Goal: Task Accomplishment & Management: Use online tool/utility

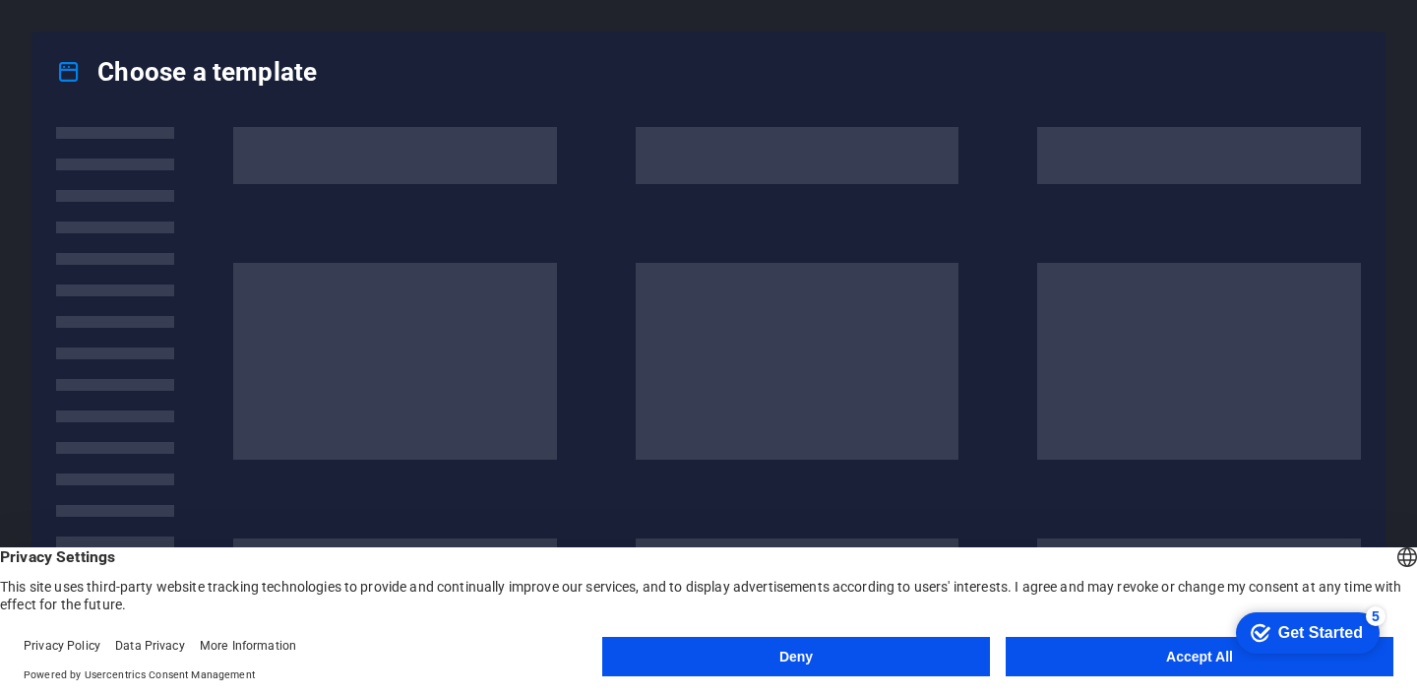
scroll to position [142, 0]
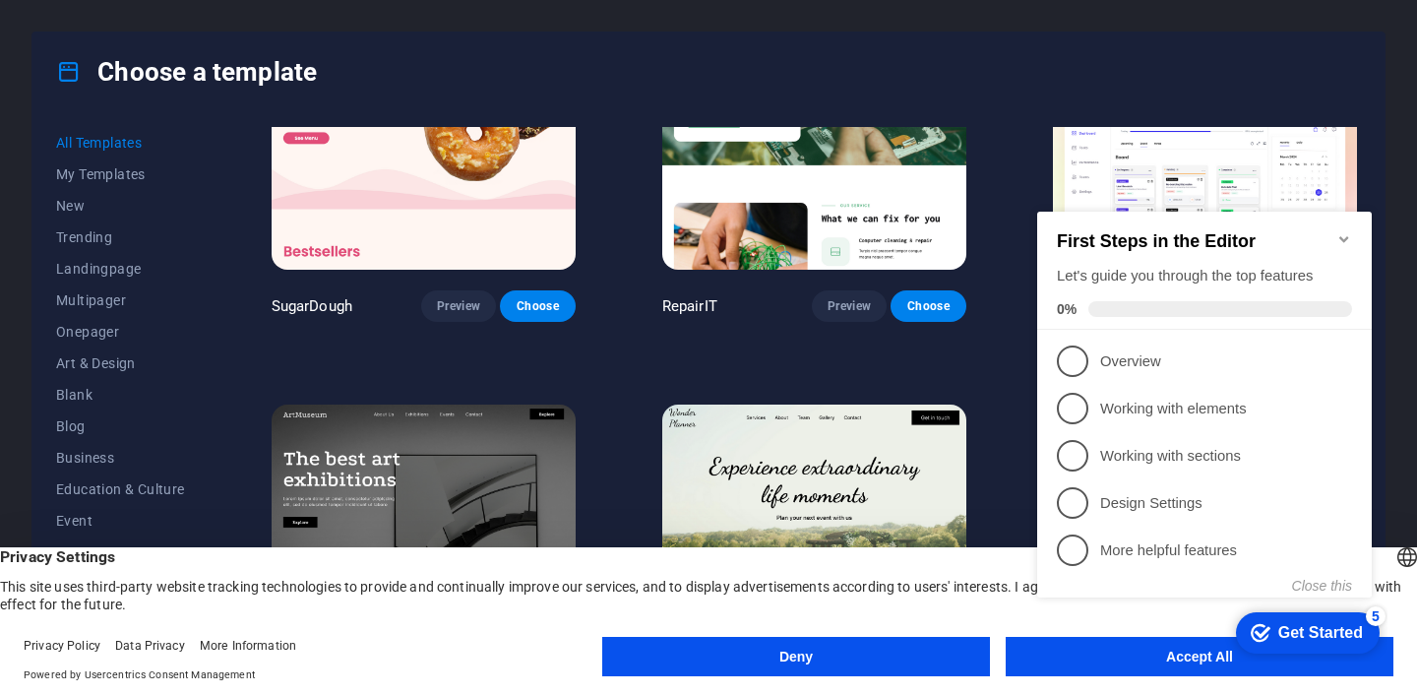
click at [1342, 236] on icon "Minimize checklist" at bounding box center [1343, 239] width 9 height 6
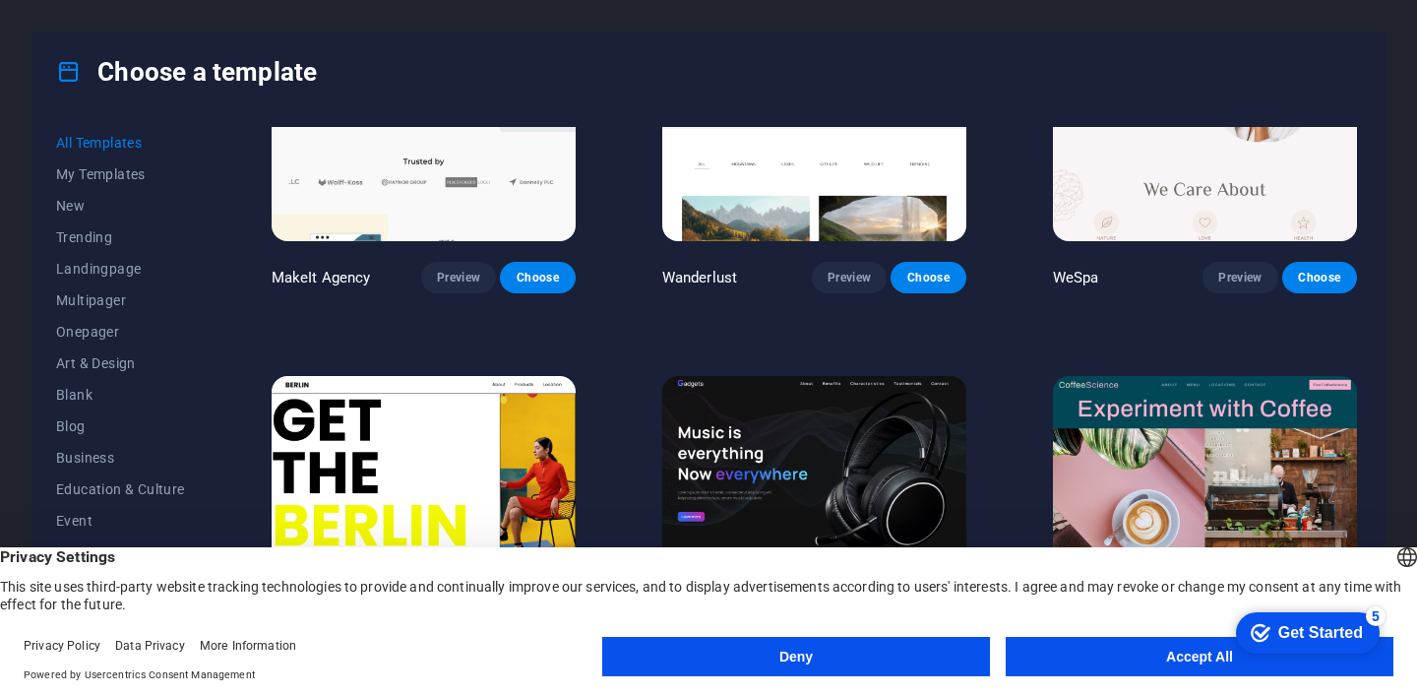
scroll to position [4611, 0]
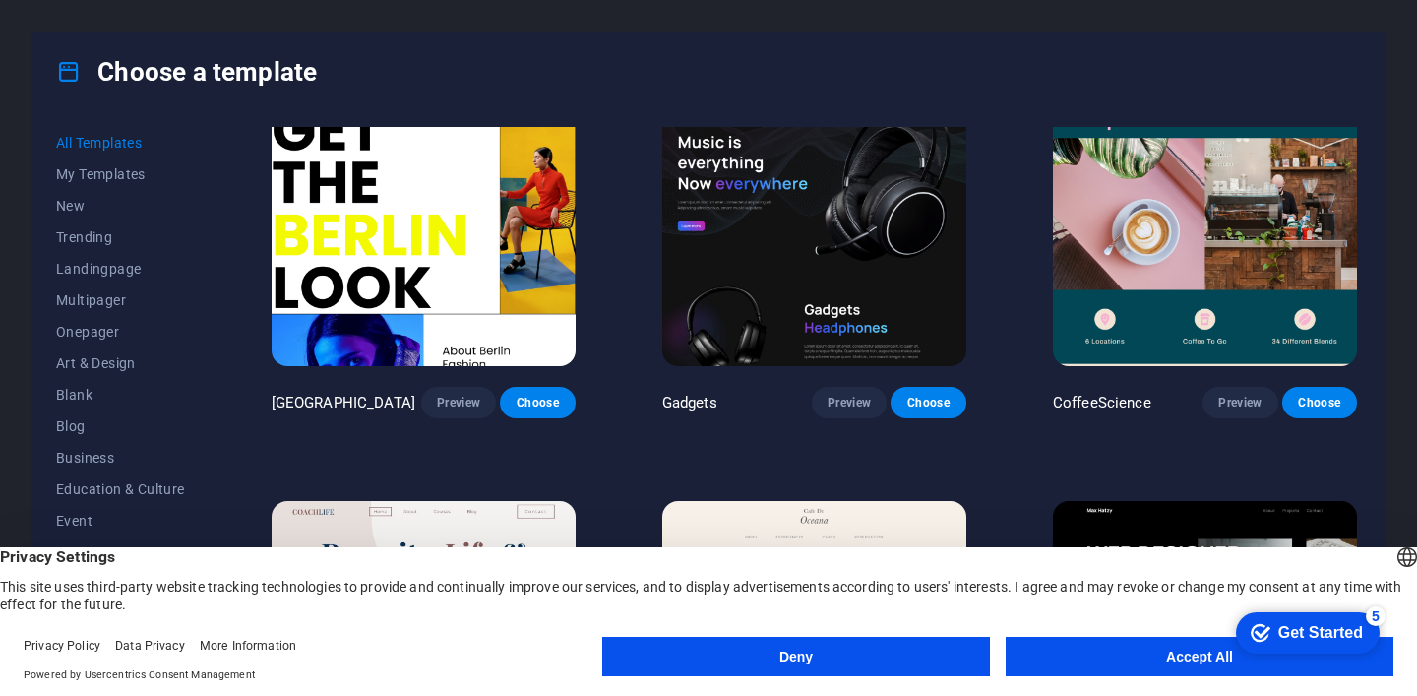
click at [1166, 666] on button "Accept All" at bounding box center [1200, 656] width 388 height 39
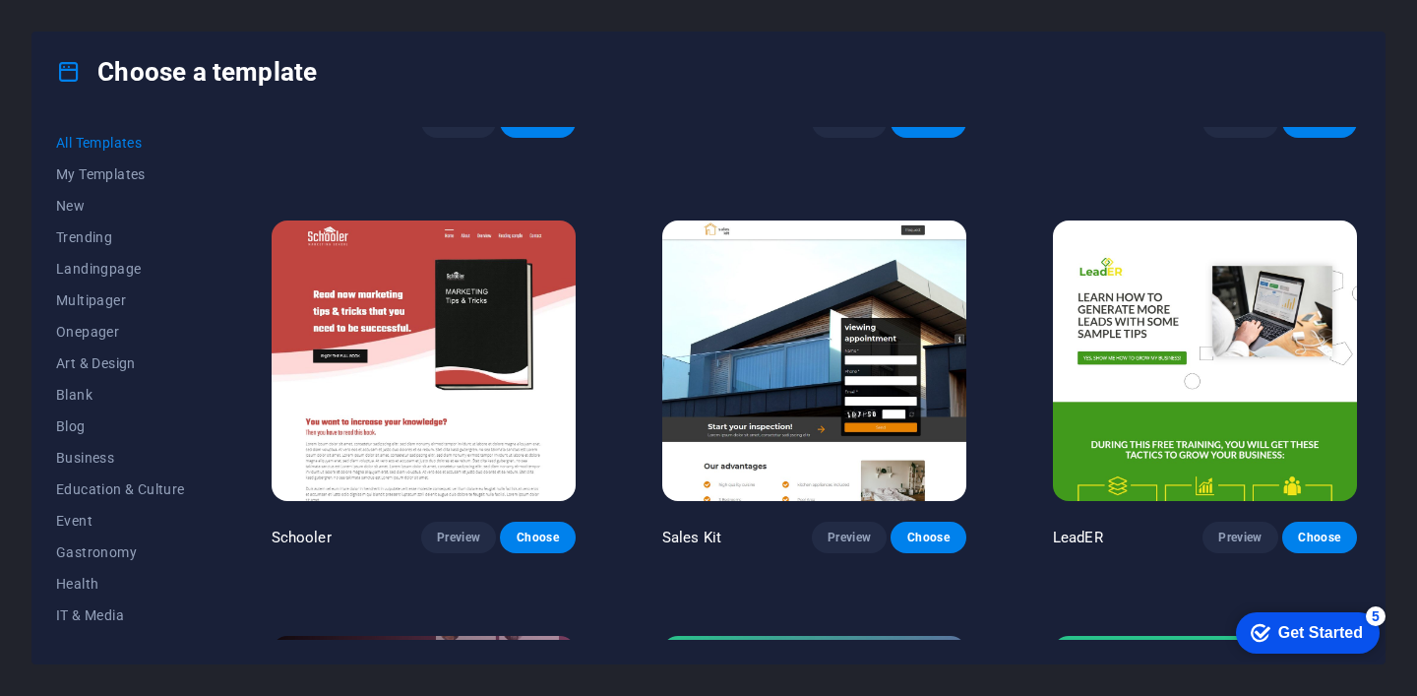
scroll to position [20967, 0]
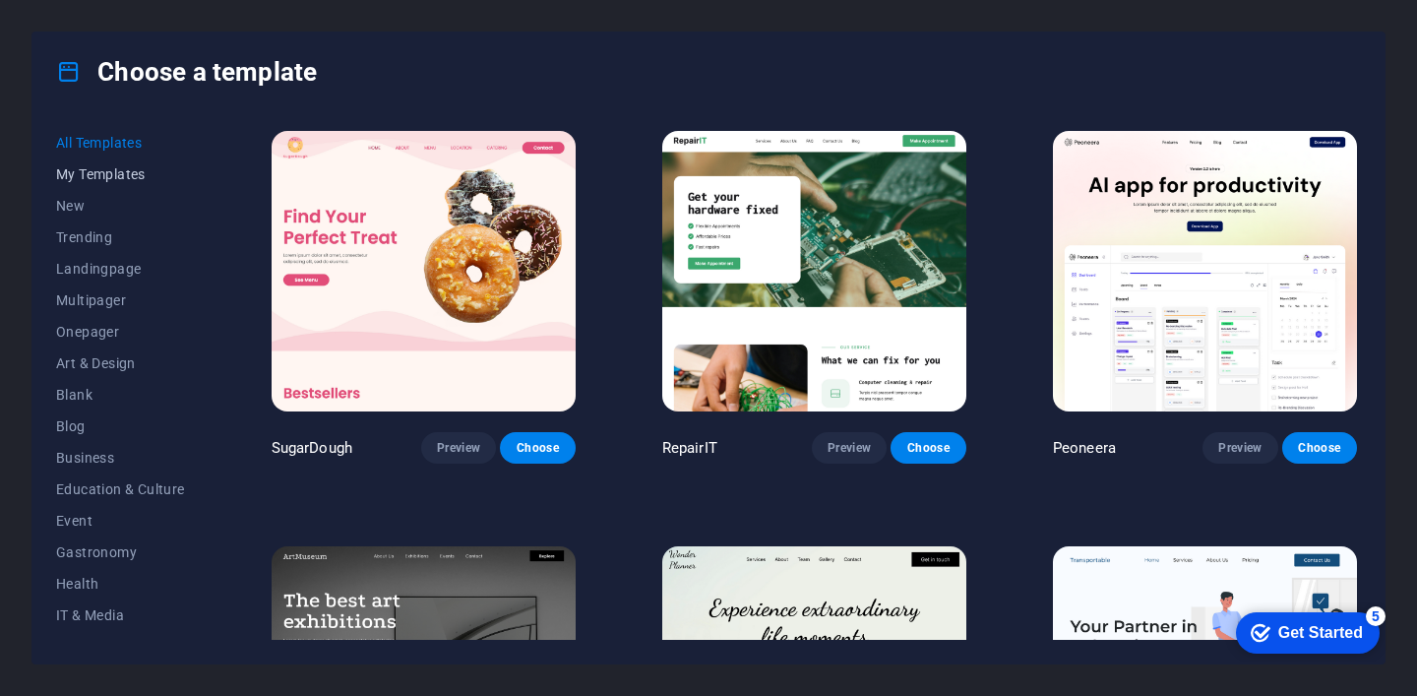
click at [93, 170] on span "My Templates" at bounding box center [120, 174] width 129 height 16
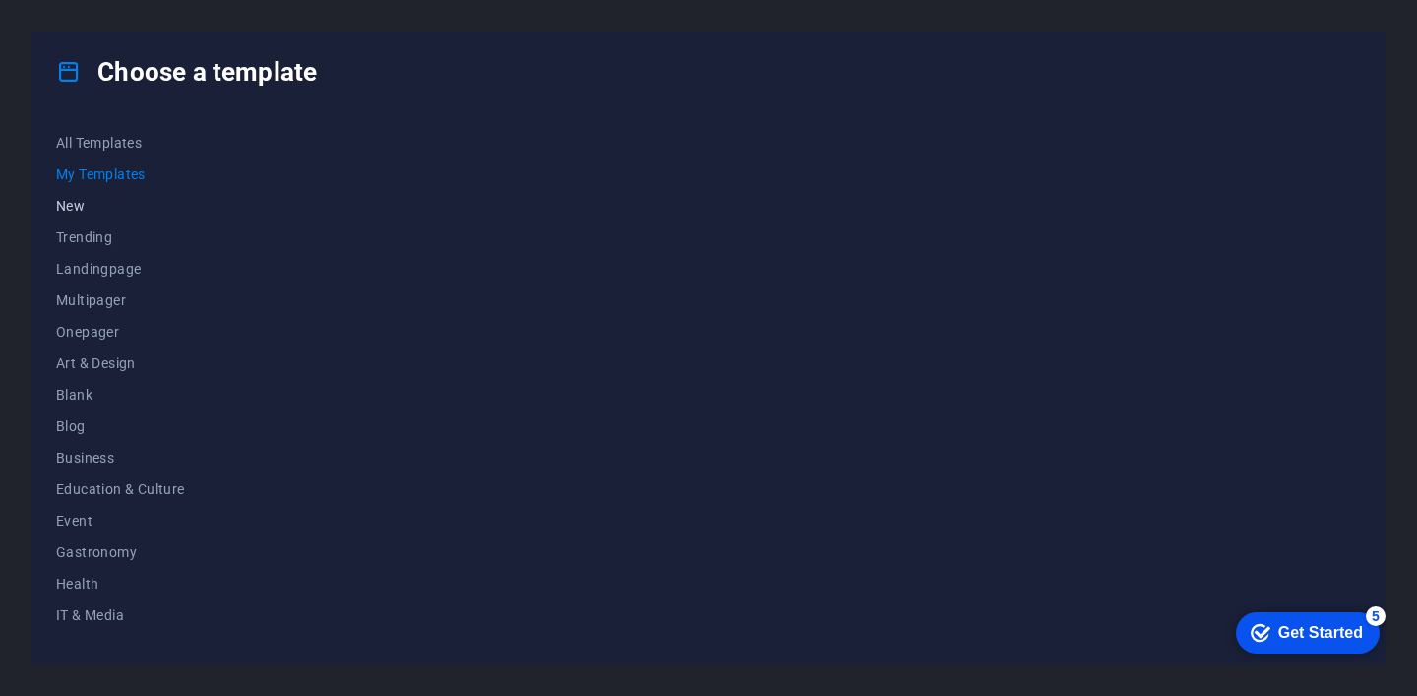
click at [87, 202] on span "New" at bounding box center [120, 206] width 129 height 16
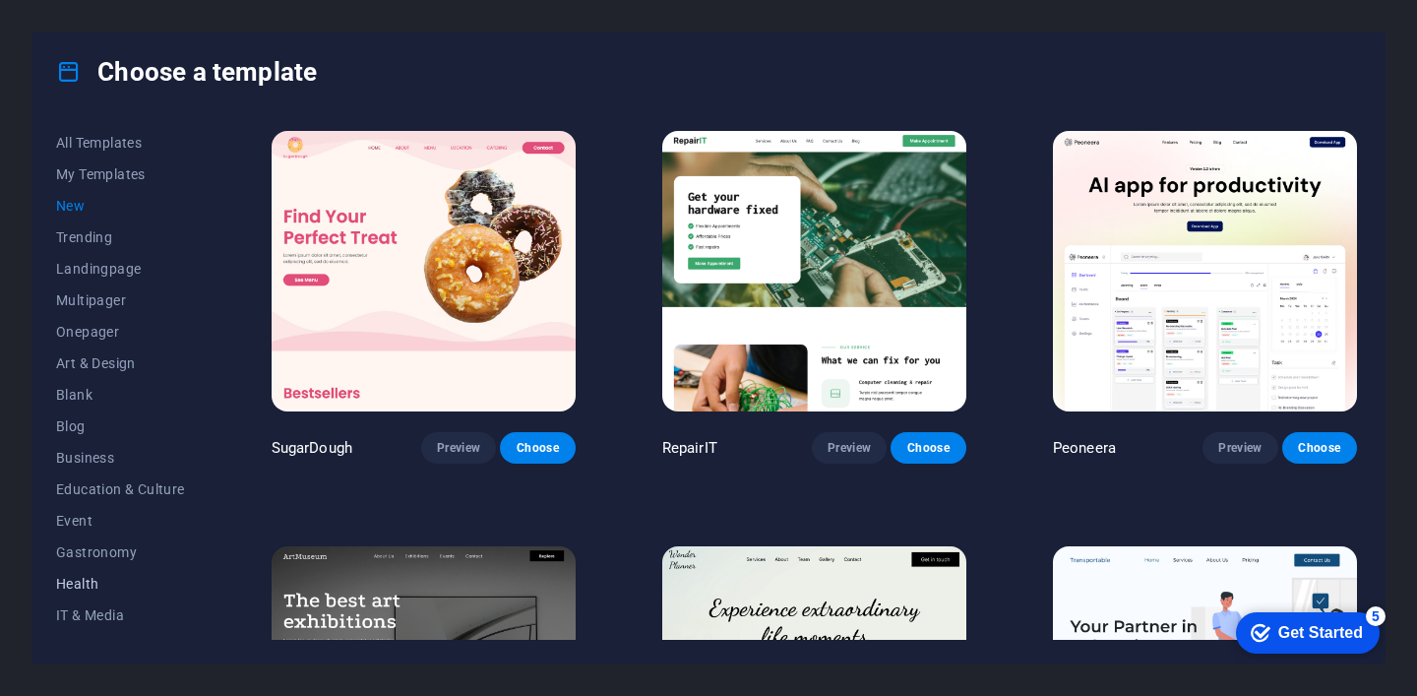
click at [93, 579] on span "Health" at bounding box center [120, 584] width 129 height 16
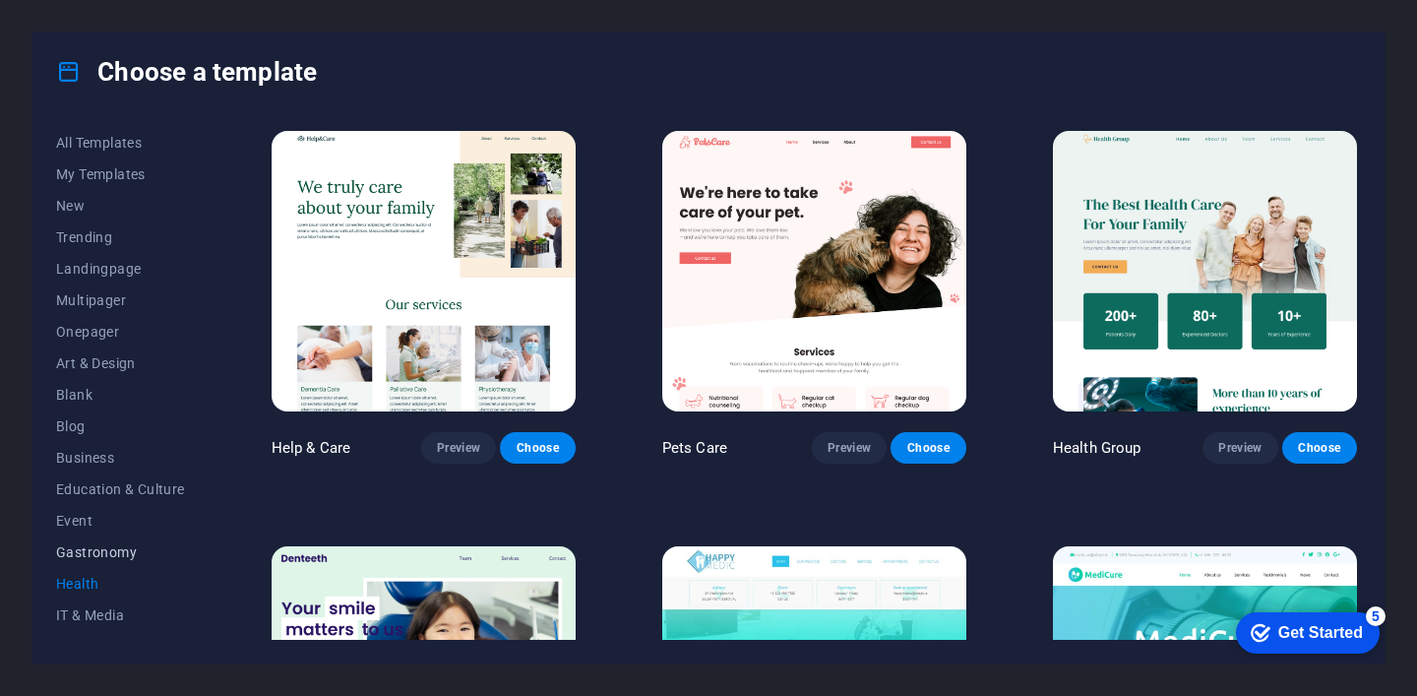
click at [107, 556] on span "Gastronomy" at bounding box center [120, 552] width 129 height 16
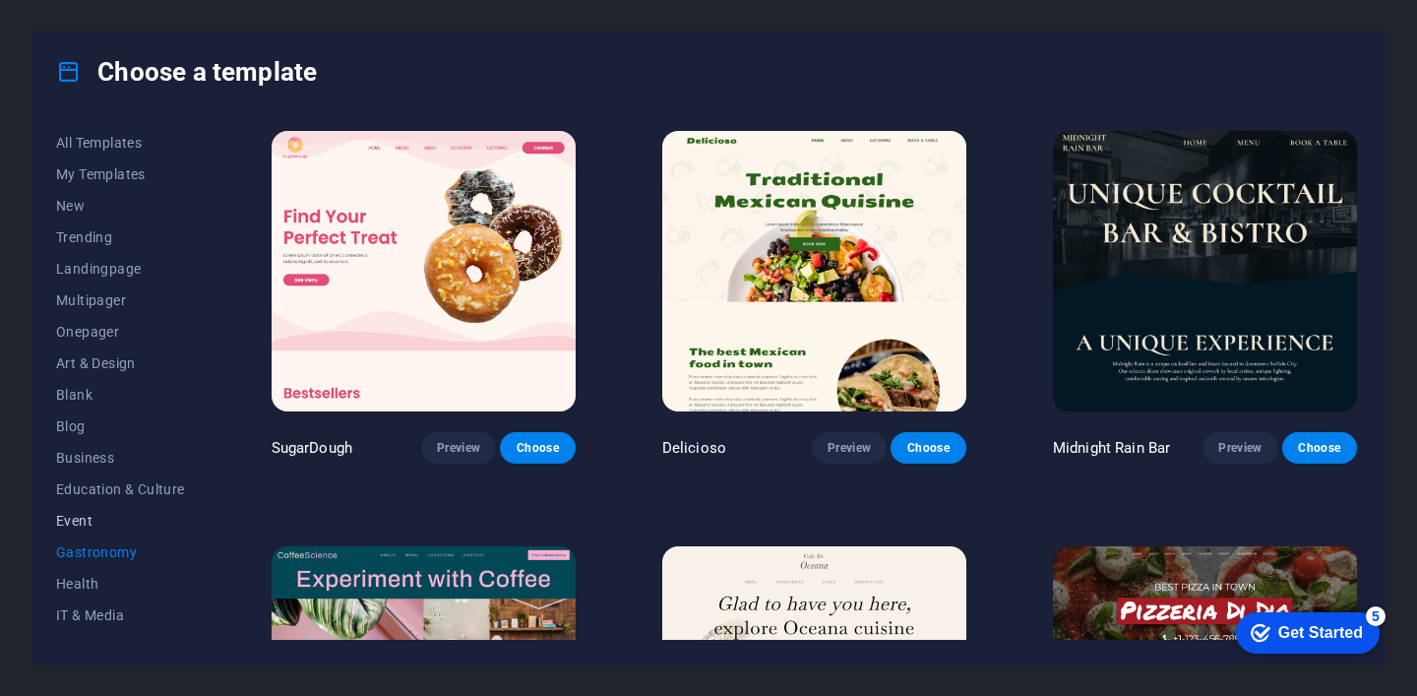
click at [103, 513] on span "Event" at bounding box center [120, 521] width 129 height 16
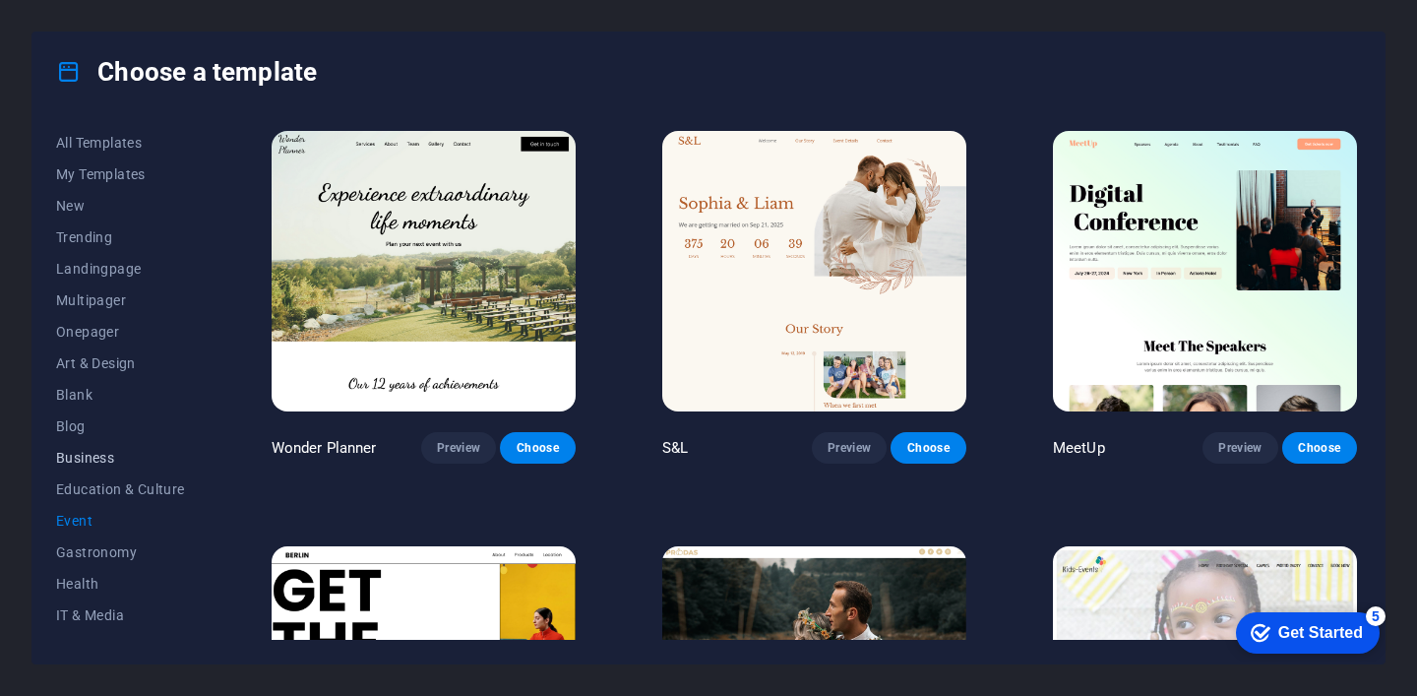
click at [105, 457] on span "Business" at bounding box center [120, 458] width 129 height 16
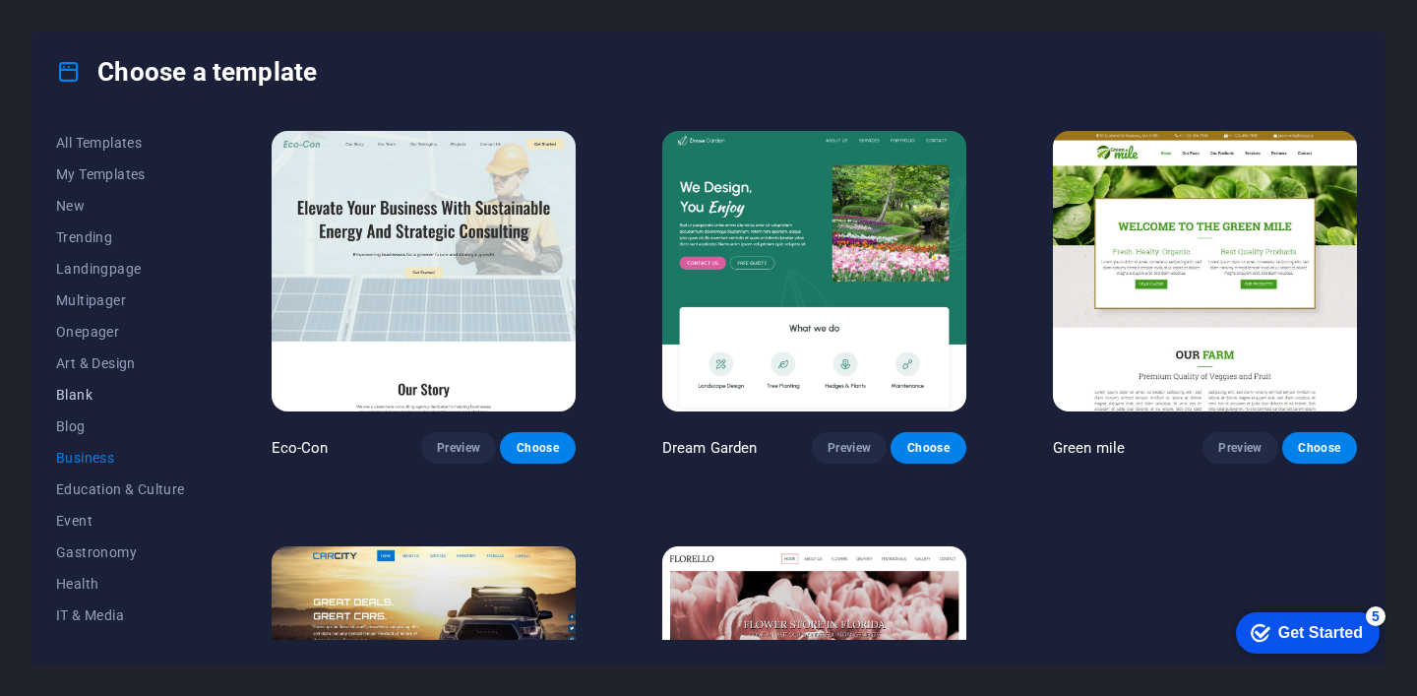
click at [106, 408] on button "Blank" at bounding box center [120, 394] width 129 height 31
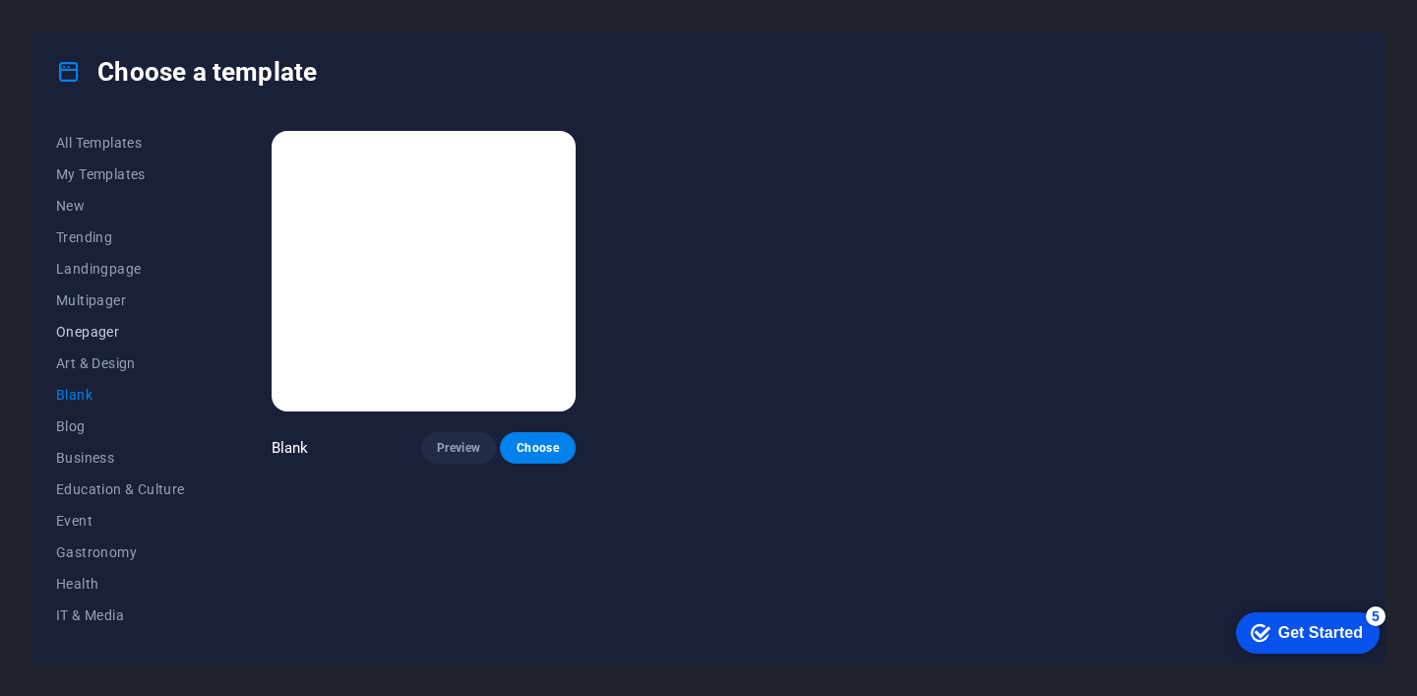
click at [94, 340] on button "Onepager" at bounding box center [120, 331] width 129 height 31
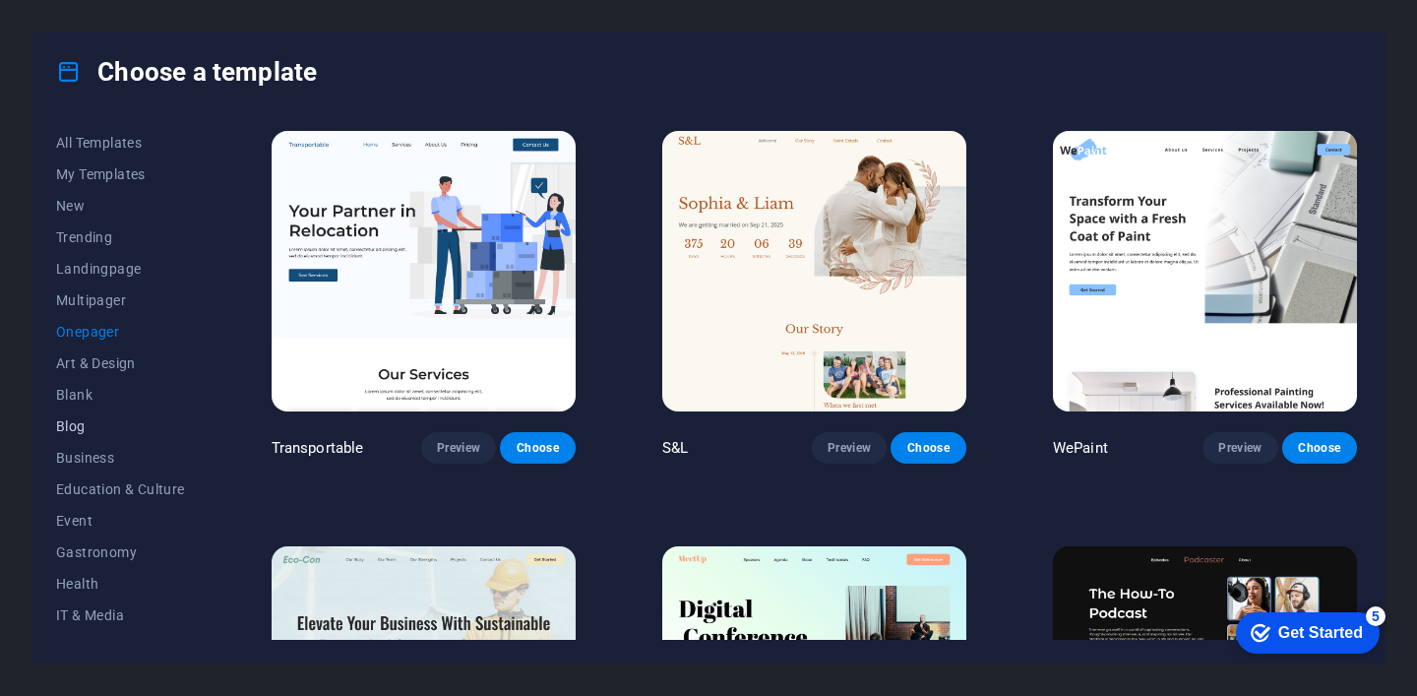
click at [85, 410] on button "Blog" at bounding box center [120, 425] width 129 height 31
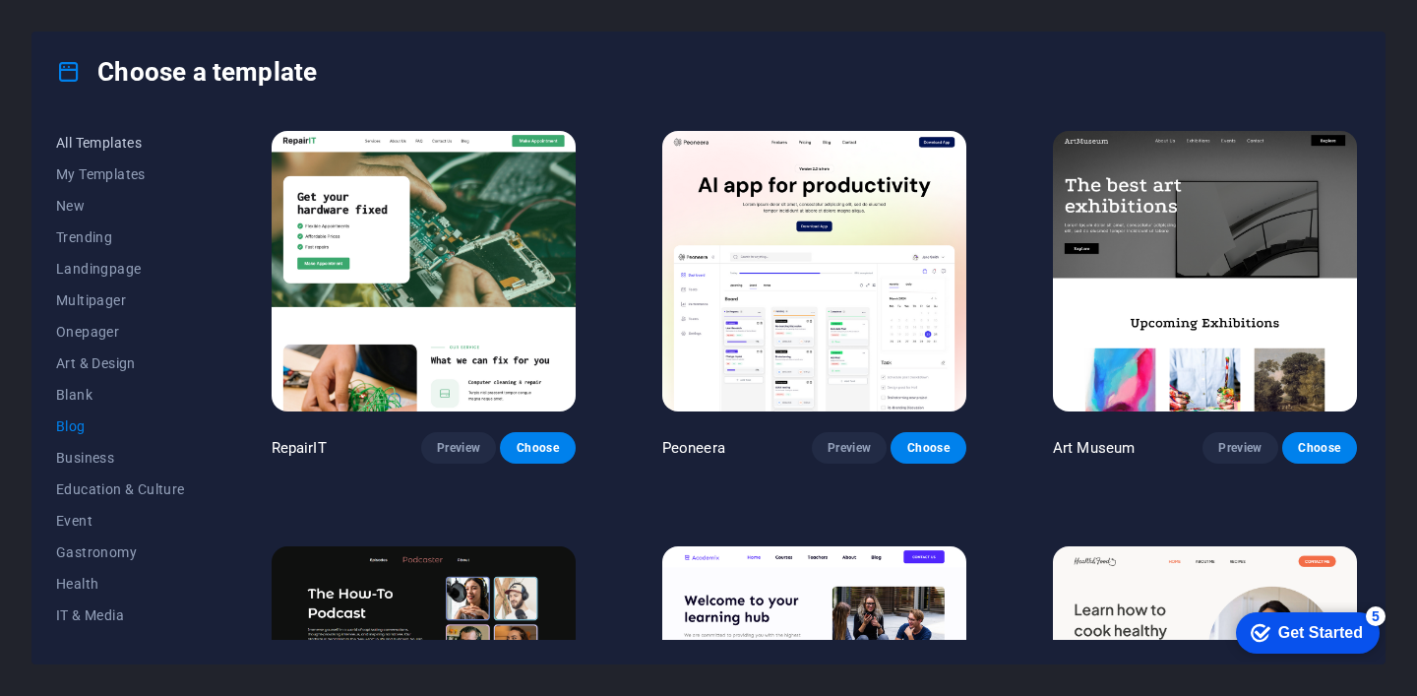
click at [112, 143] on span "All Templates" at bounding box center [120, 143] width 129 height 16
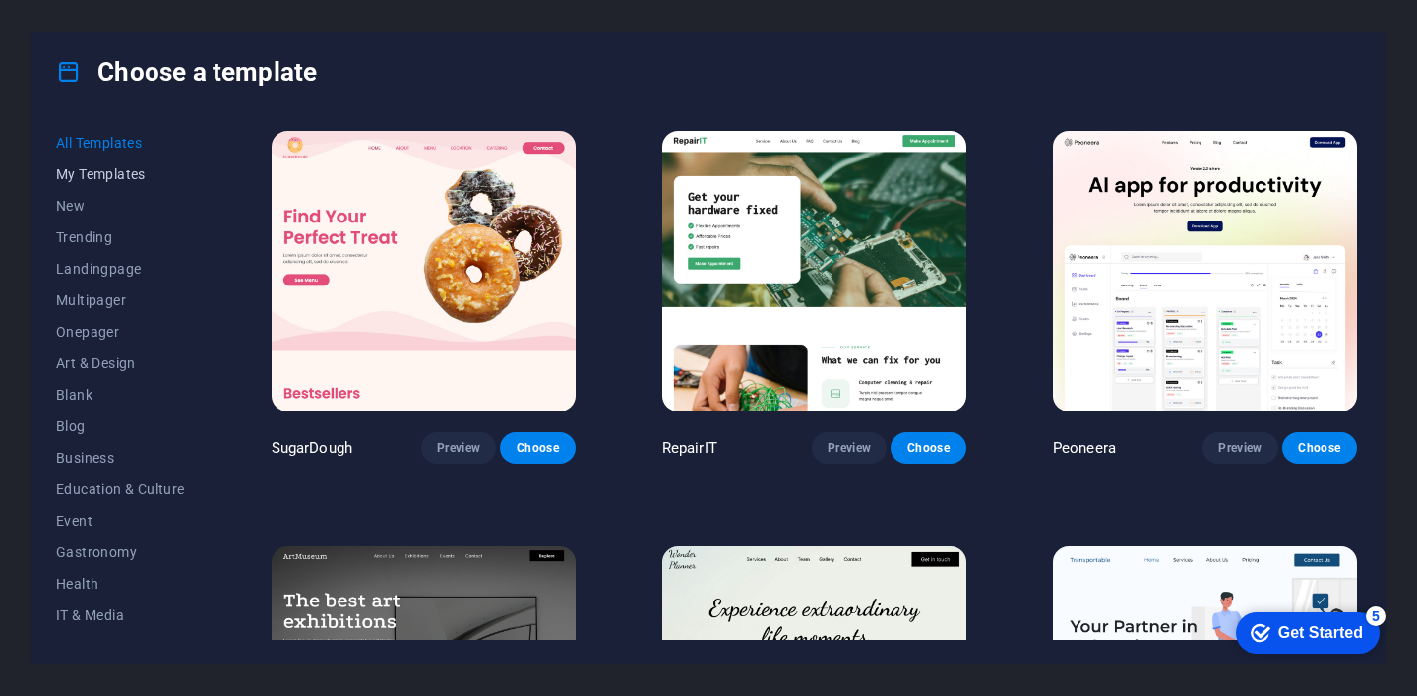
click at [119, 170] on span "My Templates" at bounding box center [120, 174] width 129 height 16
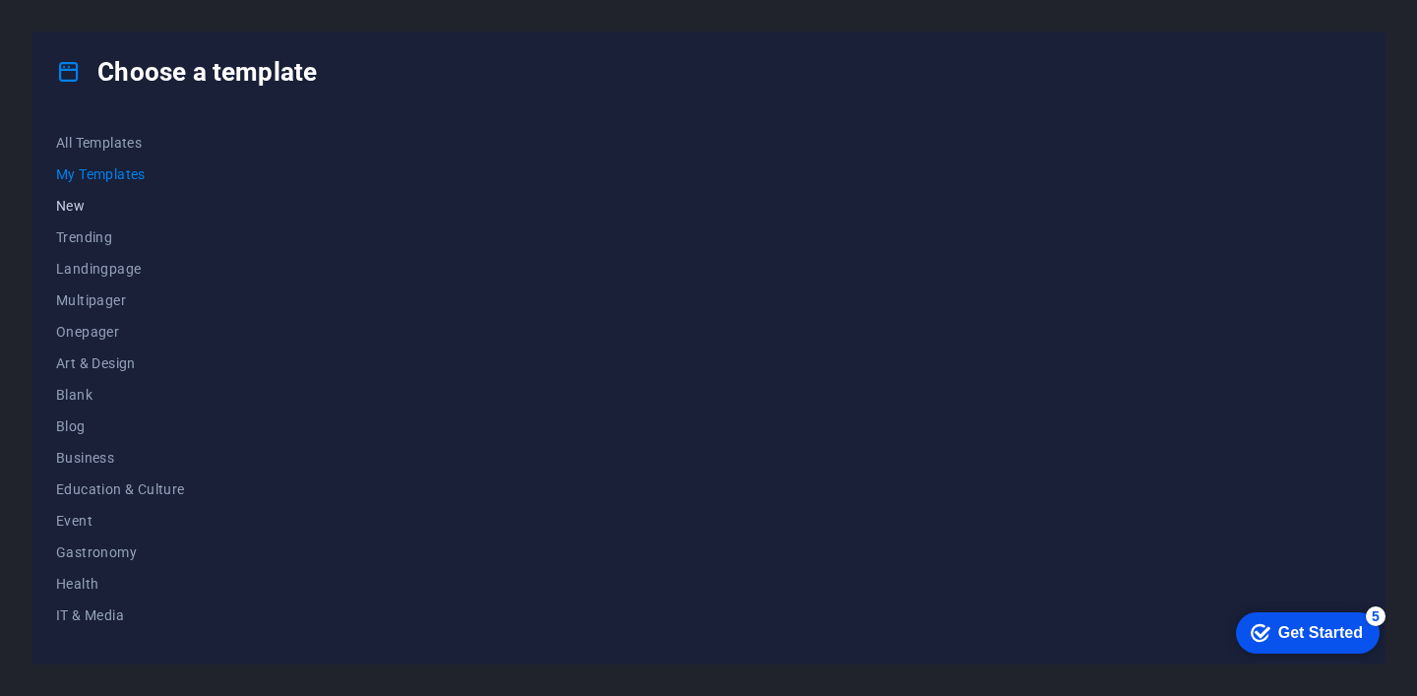
click at [112, 206] on span "New" at bounding box center [120, 206] width 129 height 16
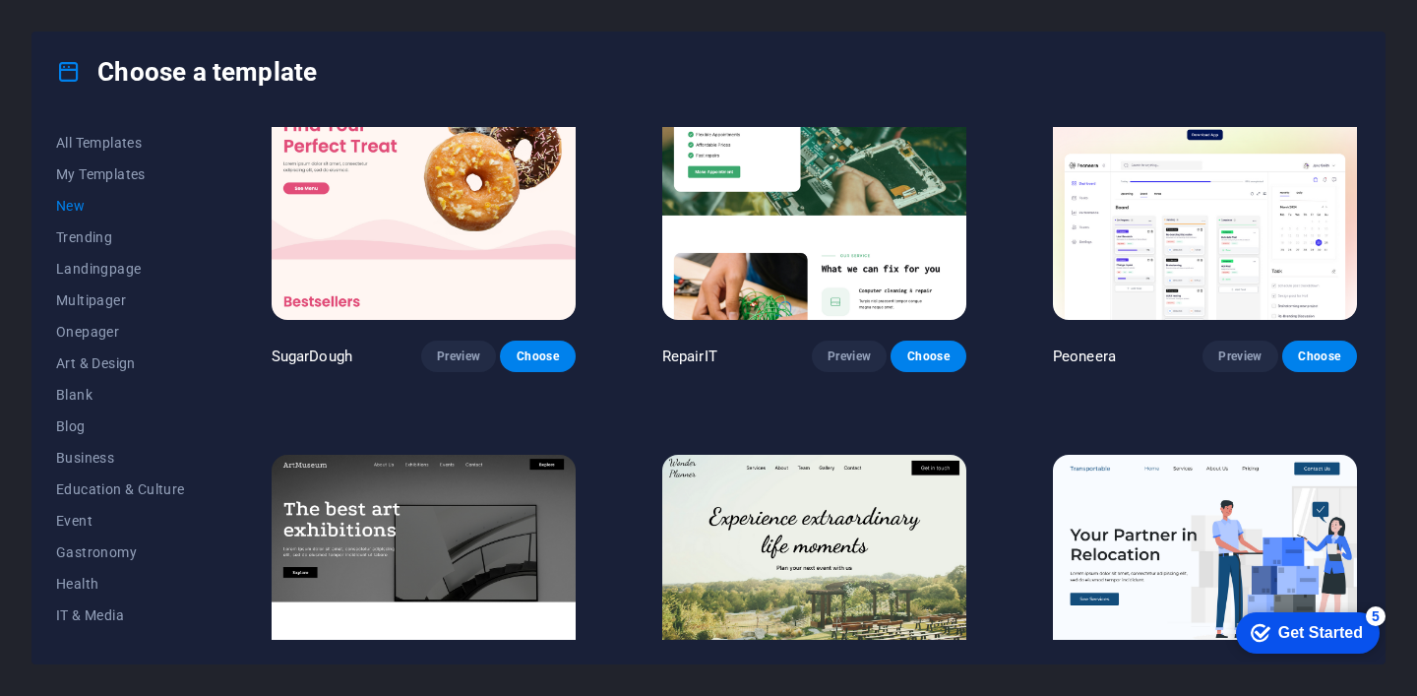
scroll to position [96, 0]
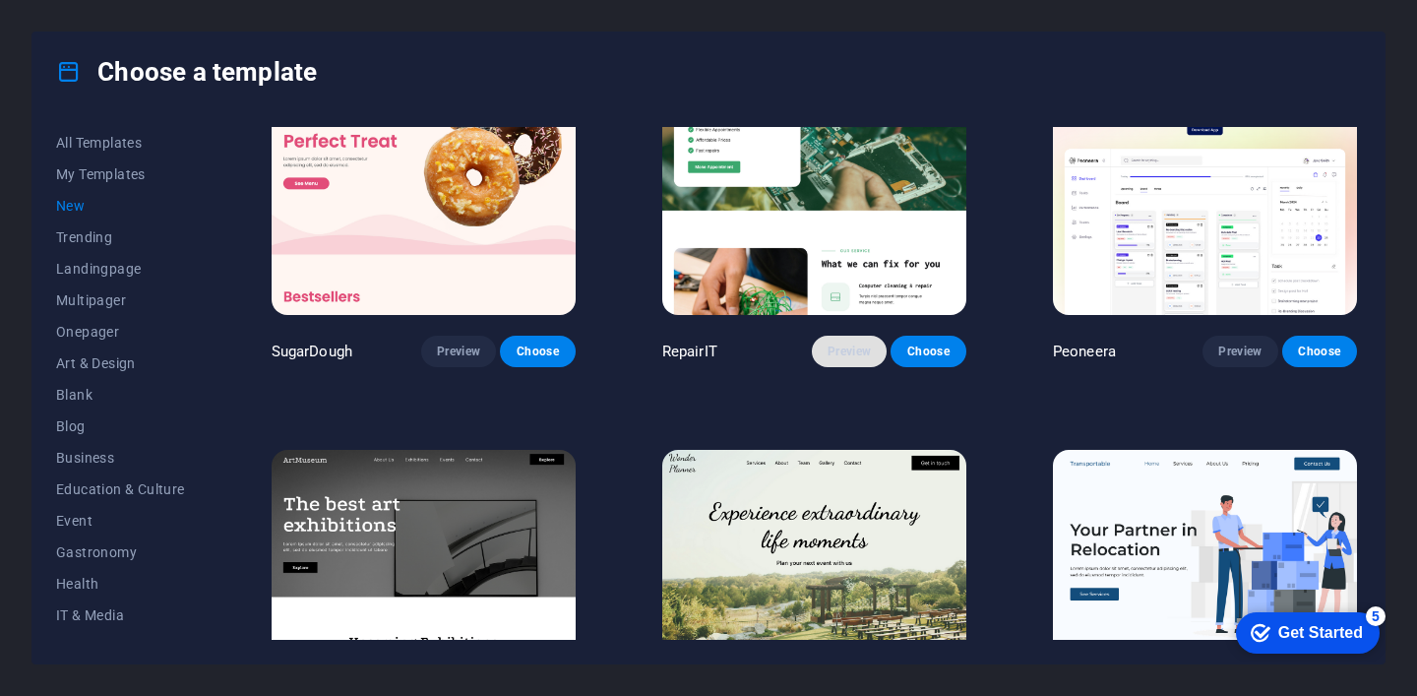
click at [831, 356] on button "Preview" at bounding box center [849, 351] width 75 height 31
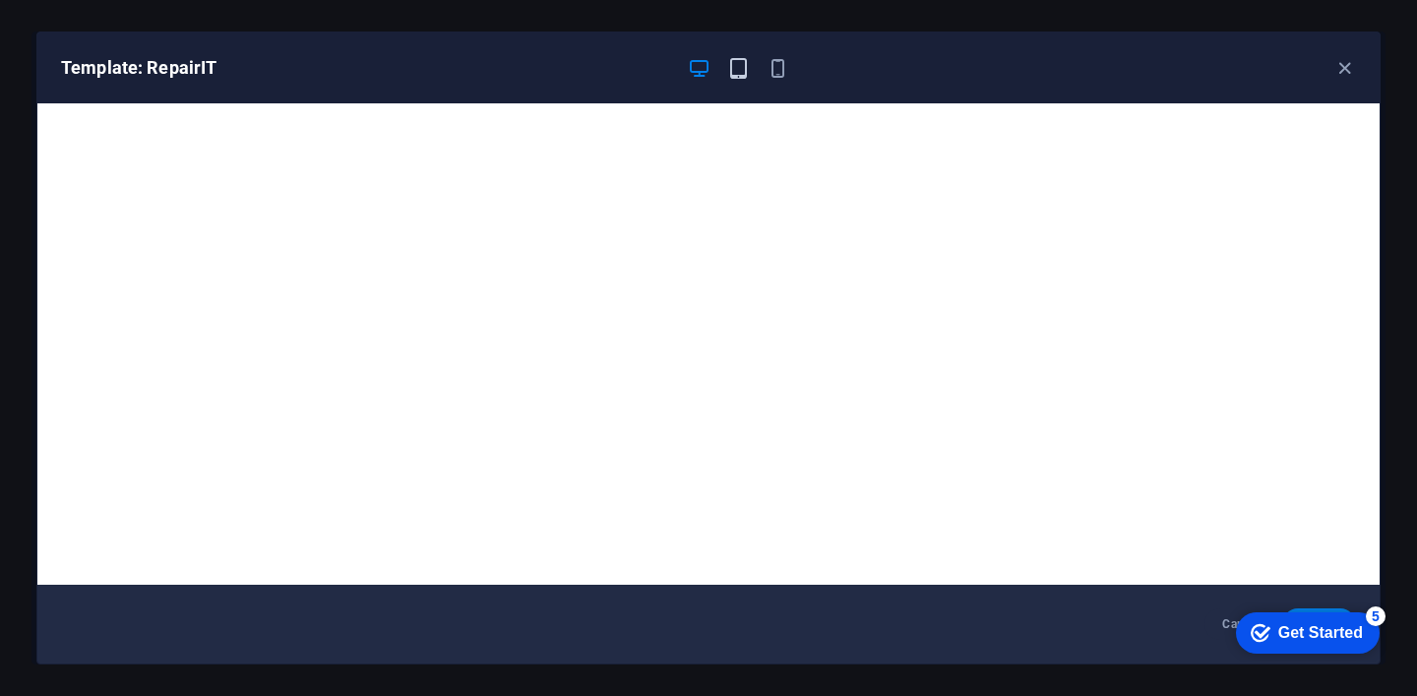
click at [747, 63] on icon "button" at bounding box center [738, 68] width 23 height 23
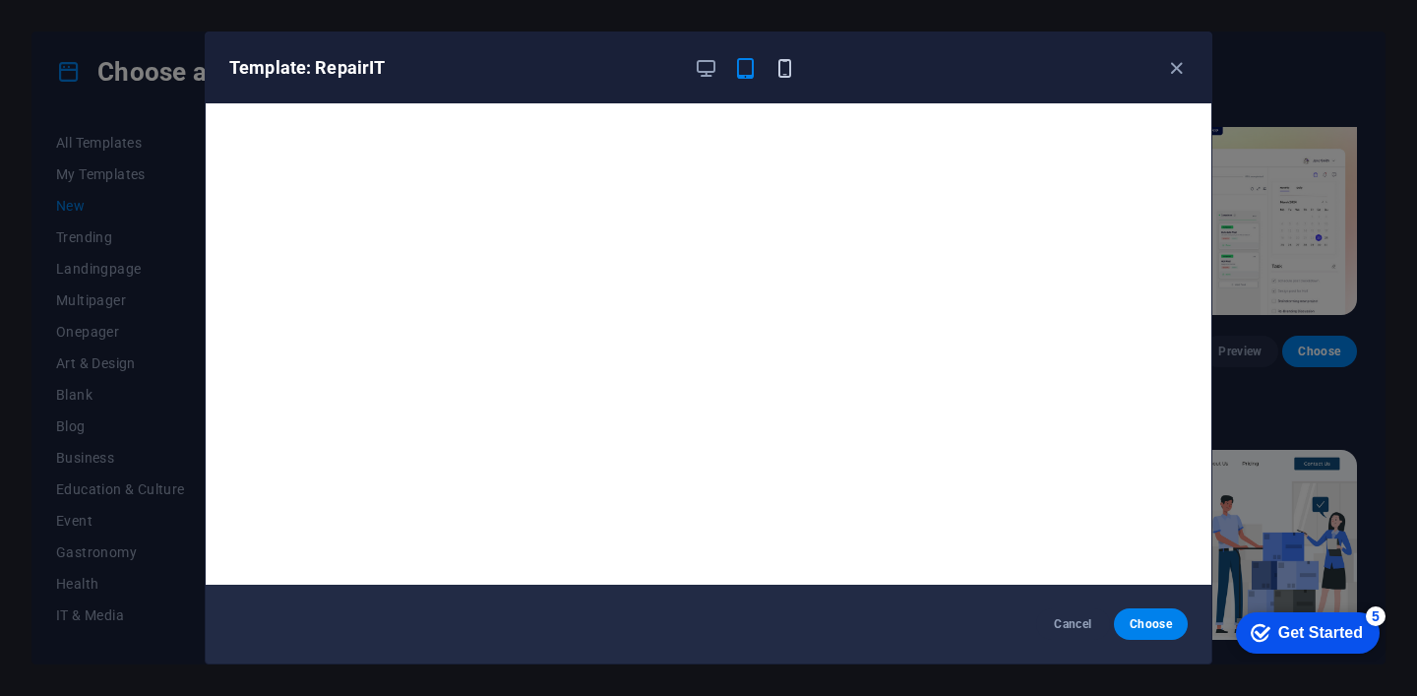
click at [775, 58] on icon "button" at bounding box center [784, 68] width 23 height 23
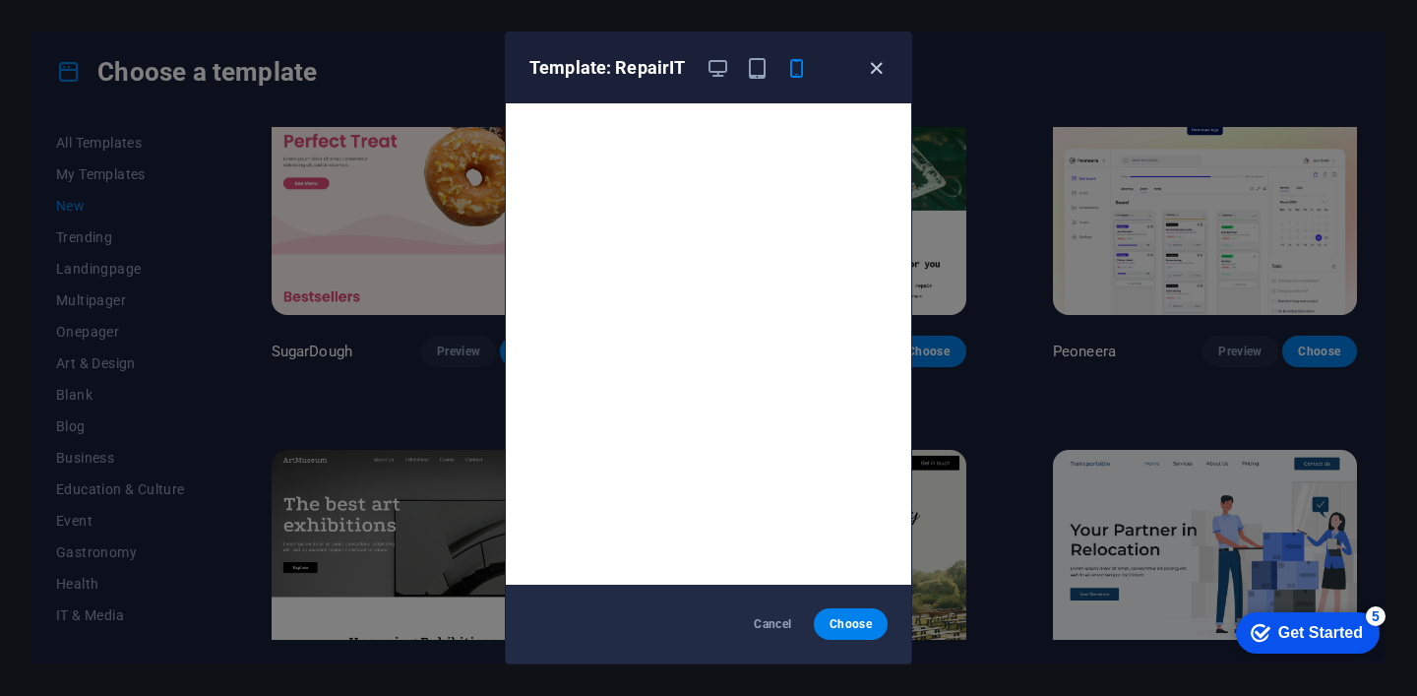
click at [882, 73] on icon "button" at bounding box center [876, 68] width 23 height 23
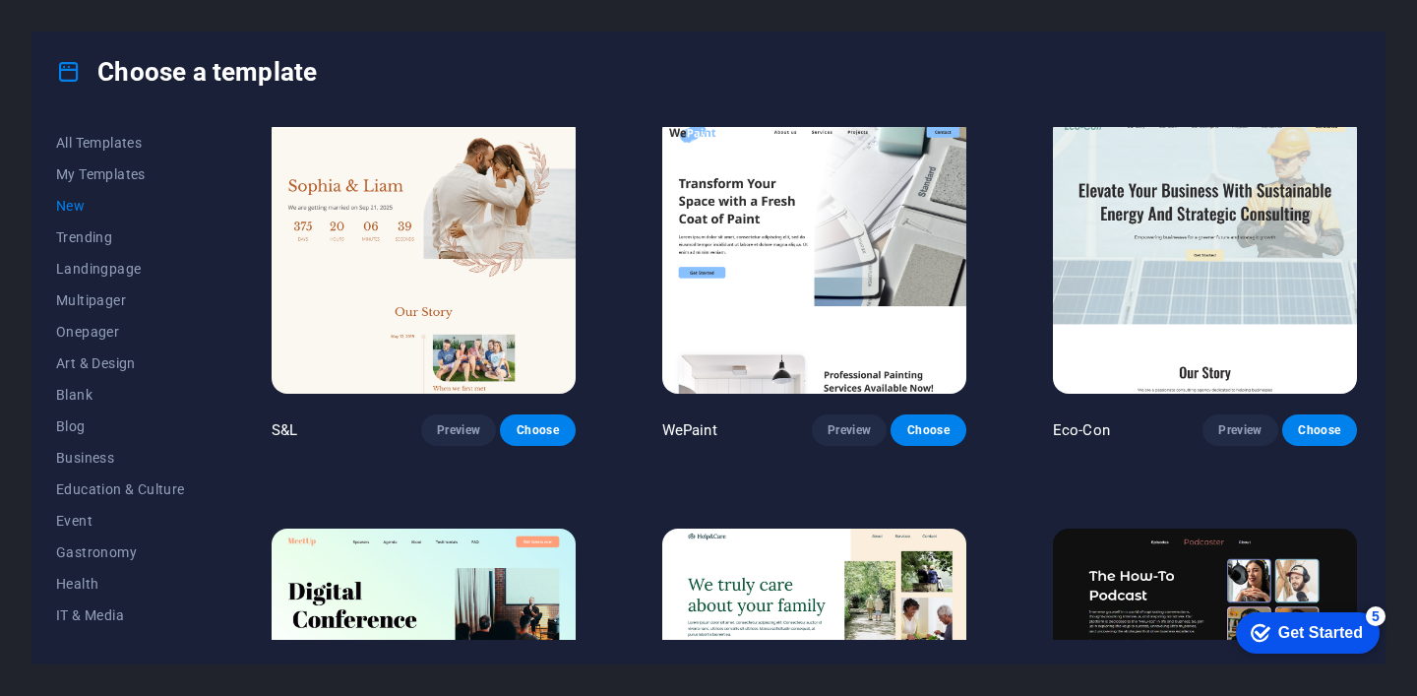
scroll to position [857, 0]
